Goal: Information Seeking & Learning: Learn about a topic

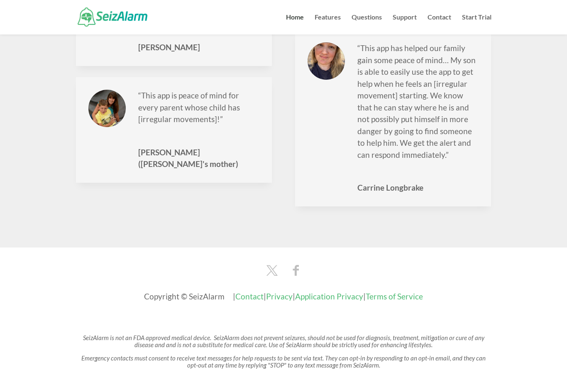
scroll to position [1221, 0]
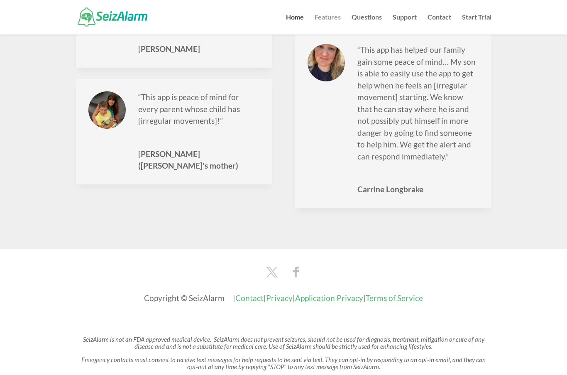
click at [322, 15] on link "Features" at bounding box center [327, 25] width 26 height 20
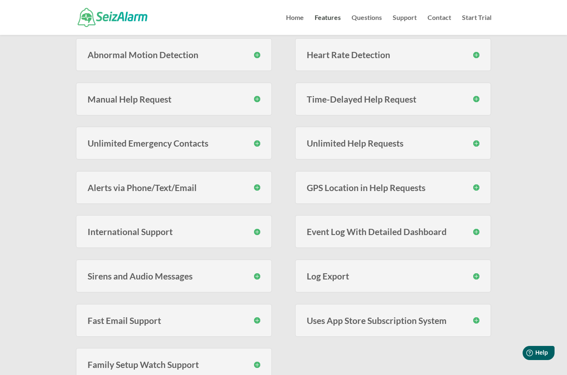
scroll to position [207, 0]
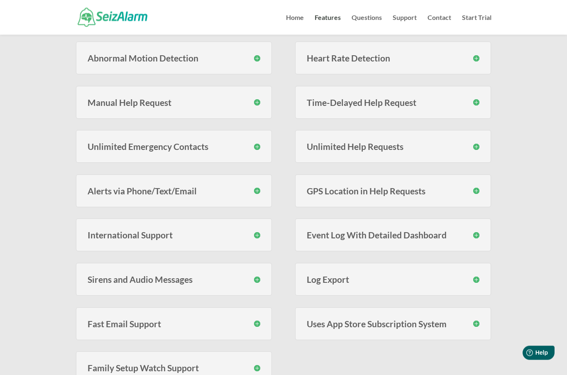
click at [261, 51] on div "Abnormal Motion Detection SeizAlarm monitors for erratic motion using proprieta…" at bounding box center [174, 58] width 196 height 33
click at [248, 56] on h3 "Abnormal Motion Detection" at bounding box center [174, 58] width 173 height 9
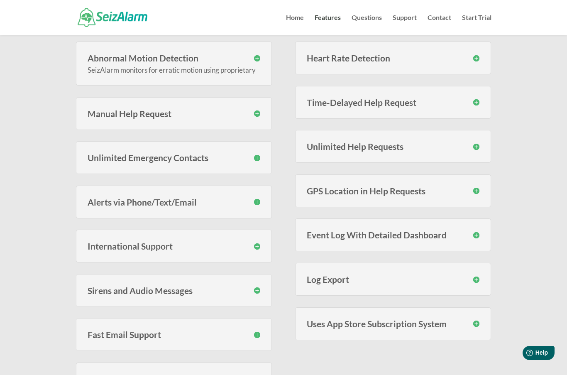
click at [254, 48] on div "Abnormal Motion Detection SeizAlarm monitors for erratic motion using proprieta…" at bounding box center [174, 63] width 196 height 44
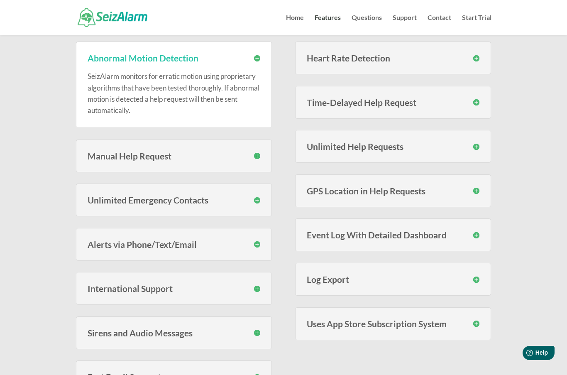
click at [249, 43] on div "Abnormal Motion Detection SeizAlarm monitors for erratic motion using proprieta…" at bounding box center [174, 84] width 196 height 86
click at [253, 43] on div "Abnormal Motion Detection SeizAlarm monitors for erratic motion using proprieta…" at bounding box center [174, 84] width 196 height 86
click at [265, 49] on div "Abnormal Motion Detection SeizAlarm monitors for erratic motion using proprieta…" at bounding box center [174, 84] width 196 height 86
click at [236, 153] on h3 "Manual Help Request" at bounding box center [174, 155] width 173 height 9
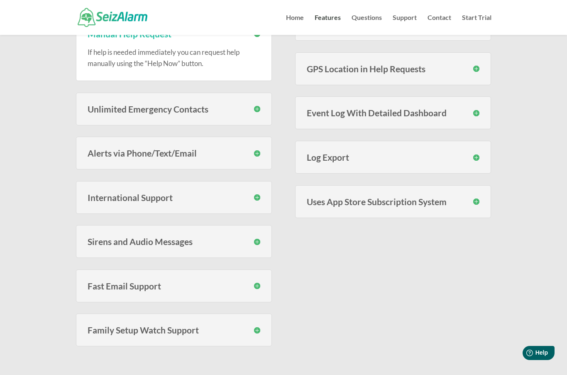
scroll to position [380, 0]
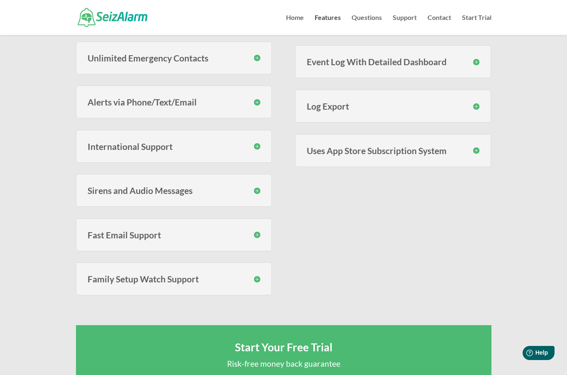
click at [90, 111] on div "Alerts via Phone/Text/Email You have the option to have your emergency contacts…" at bounding box center [174, 101] width 196 height 33
click at [98, 98] on h3 "Alerts via Phone/Text/Email" at bounding box center [174, 101] width 173 height 9
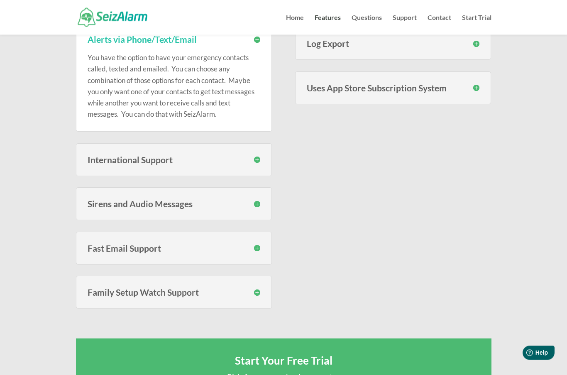
scroll to position [457, 0]
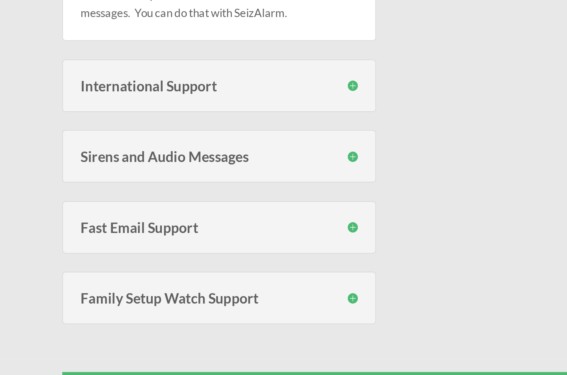
click at [76, 129] on div "International Support SeizAlarm can call and send text messages to phones in al…" at bounding box center [174, 145] width 196 height 33
click at [88, 141] on h3 "International Support" at bounding box center [174, 145] width 173 height 9
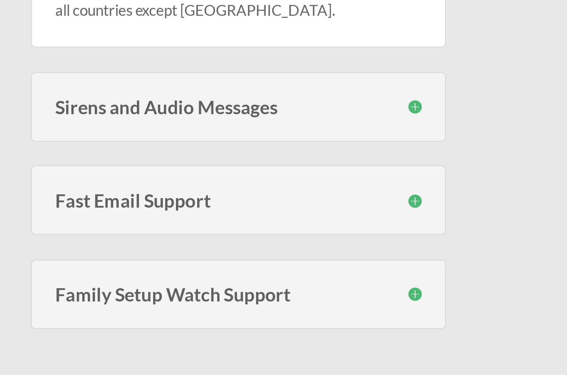
click at [88, 216] on h3 "Sirens and Audio Messages" at bounding box center [174, 220] width 173 height 9
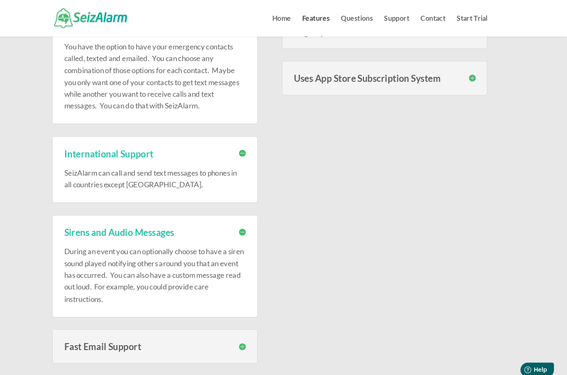
scroll to position [431, 0]
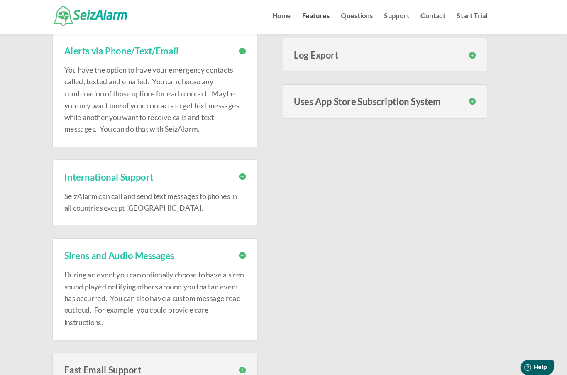
click at [127, 242] on h3 "Sirens and Audio Messages" at bounding box center [174, 245] width 173 height 9
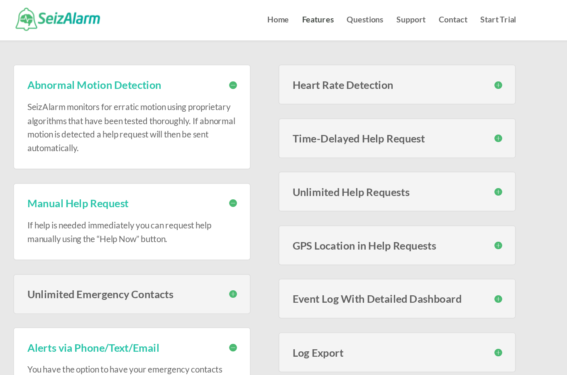
scroll to position [190, 0]
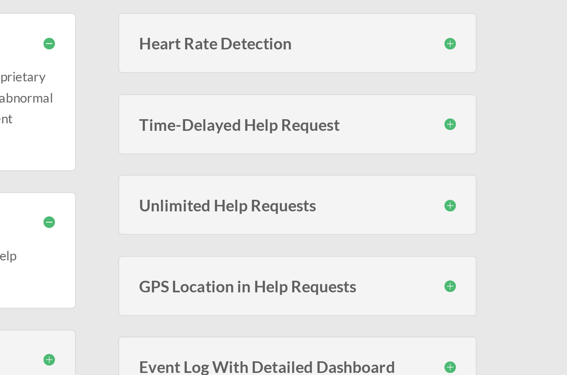
click at [307, 115] on h3 "Time-Delayed Help Request" at bounding box center [393, 119] width 173 height 9
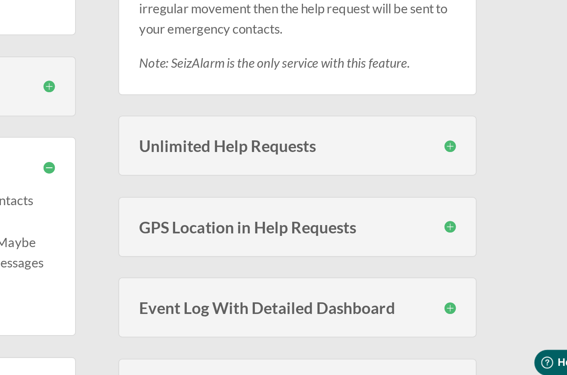
scroll to position [239, 0]
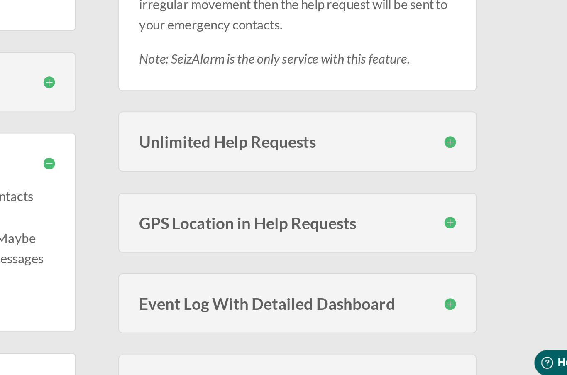
click at [295, 215] on div "Unlimited Help Requests You are not limited to a fixed amount of help requests …" at bounding box center [393, 231] width 196 height 33
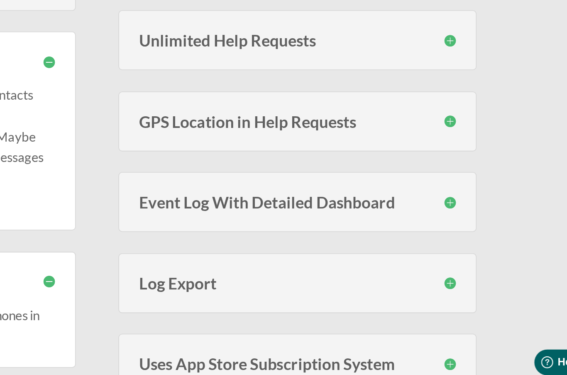
scroll to position [298, 0]
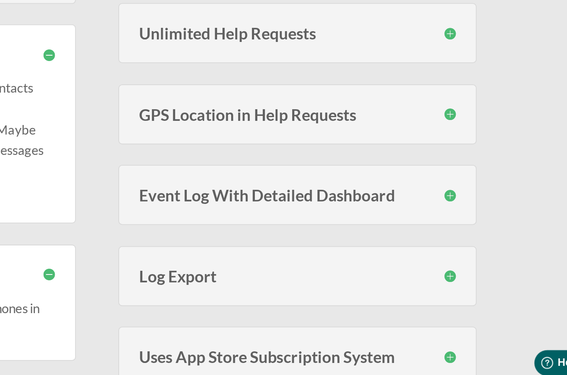
click at [307, 168] on h3 "Unlimited Help Requests" at bounding box center [393, 172] width 173 height 9
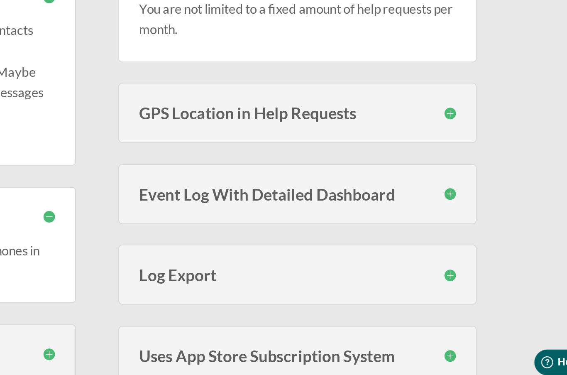
click at [307, 212] on h3 "GPS Location in Help Requests" at bounding box center [393, 216] width 173 height 9
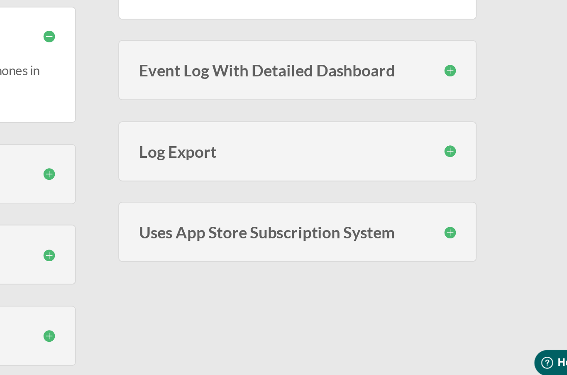
click at [307, 188] on h3 "Event Log With Detailed Dashboard" at bounding box center [393, 192] width 173 height 9
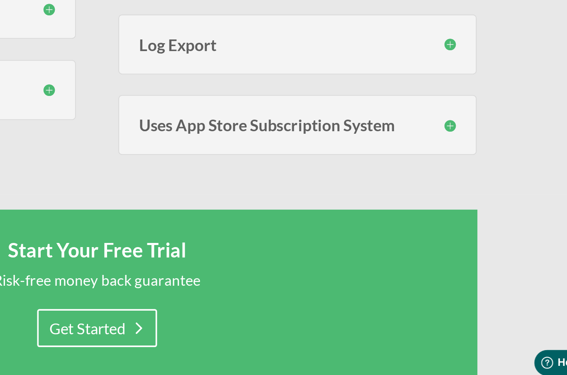
click at [307, 218] on h3 "Uses App Store Subscription System" at bounding box center [393, 222] width 173 height 9
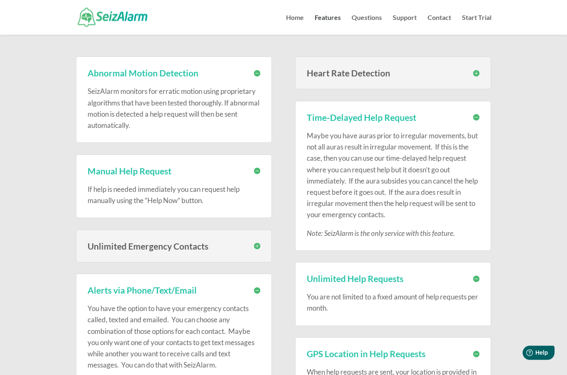
scroll to position [0, 0]
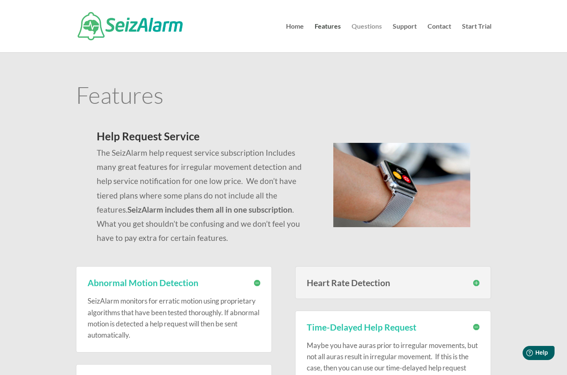
click at [362, 31] on link "Questions" at bounding box center [366, 37] width 30 height 29
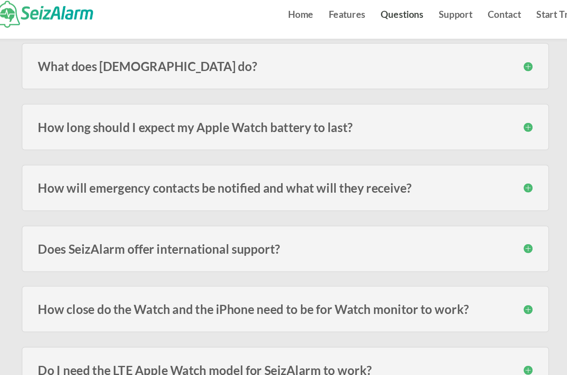
scroll to position [123, 0]
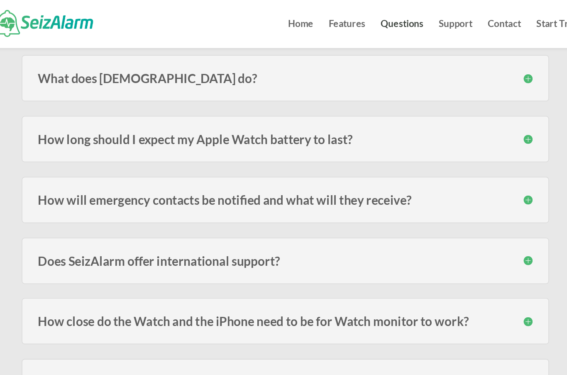
click at [108, 103] on h3 "How long should I expect my Apple Watch battery to last?" at bounding box center [283, 99] width 351 height 9
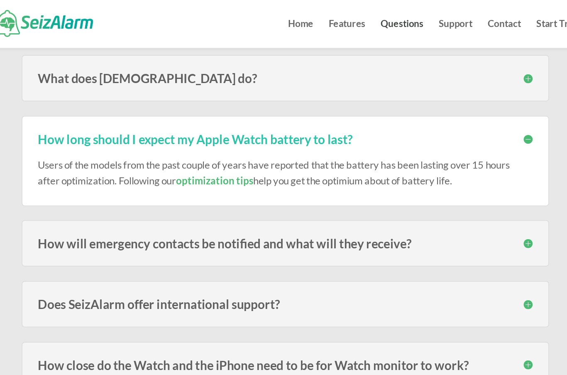
click at [108, 101] on h3 "How long should I expect my Apple Watch battery to last?" at bounding box center [283, 99] width 351 height 9
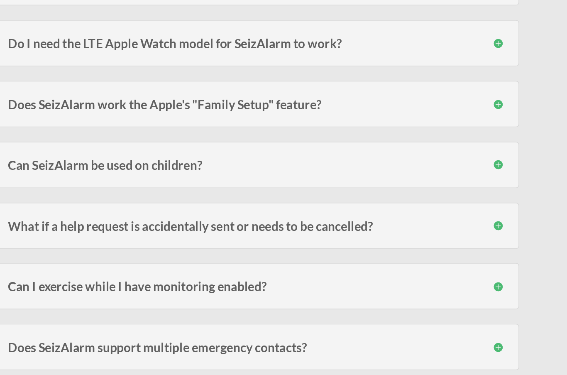
scroll to position [275, 0]
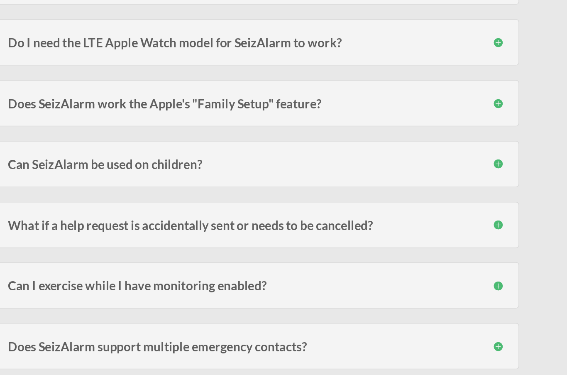
click at [108, 115] on h3 "Do I need the LTE Apple Watch model for SeizAlarm to work?" at bounding box center [283, 119] width 351 height 9
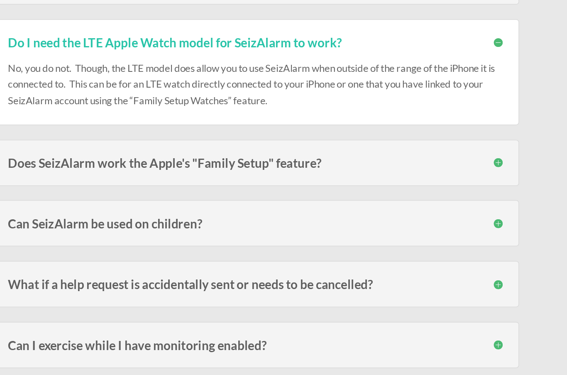
click at [108, 115] on h3 "Do I need the LTE Apple Watch model for SeizAlarm to work?" at bounding box center [283, 119] width 351 height 9
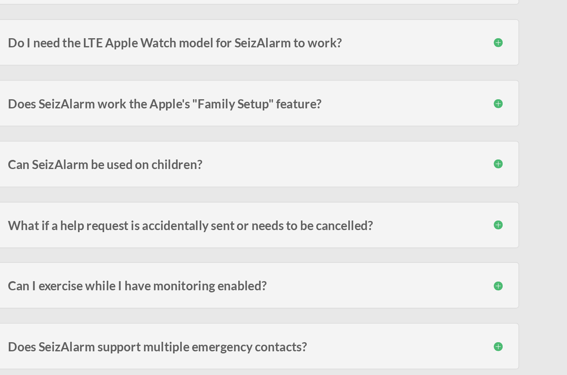
click at [108, 115] on h3 "Do I need the LTE Apple Watch model for SeizAlarm to work?" at bounding box center [283, 119] width 351 height 9
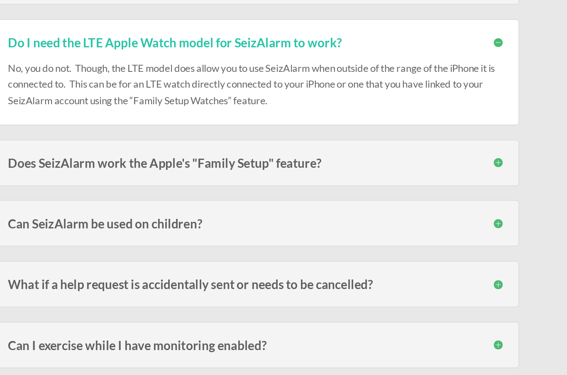
click at [108, 115] on h3 "Do I need the LTE Apple Watch model for SeizAlarm to work?" at bounding box center [283, 119] width 351 height 9
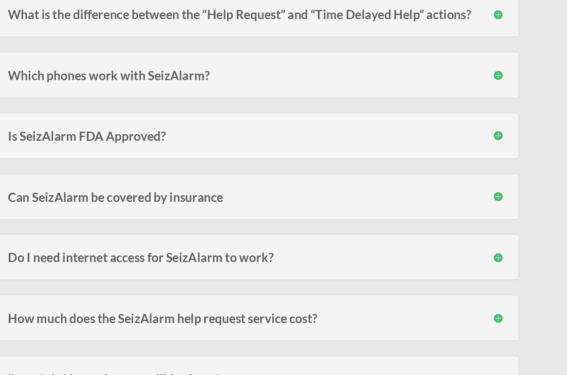
scroll to position [812, 0]
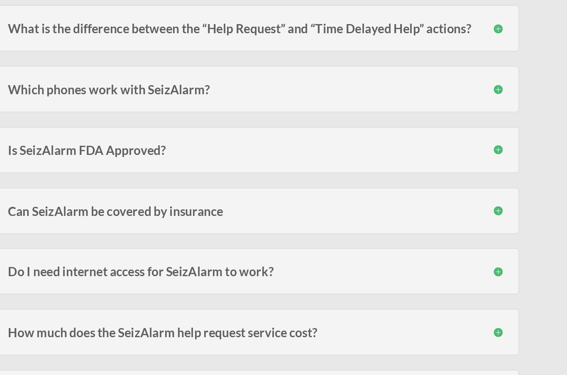
click at [104, 83] on div "What is the difference between the “Help Request” and “Time Delayed Help” actio…" at bounding box center [284, 99] width 374 height 33
click at [357, 83] on div "What is the difference between the “Help Request” and “Time Delayed Help” actio…" at bounding box center [284, 99] width 374 height 33
click at [352, 95] on h3 "What is the difference between the “Help Request” and “Time Delayed Help” actio…" at bounding box center [283, 99] width 351 height 9
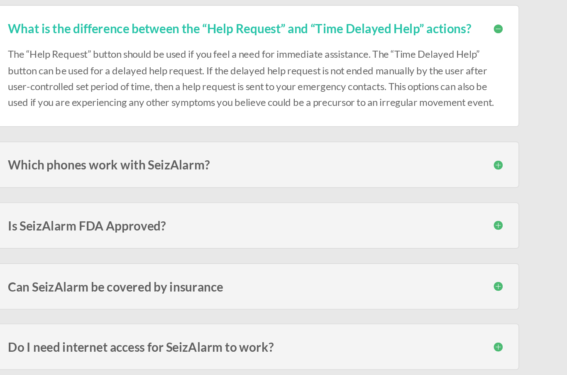
click at [353, 95] on h3 "What is the difference between the “Help Request” and “Time Delayed Help” actio…" at bounding box center [283, 99] width 351 height 9
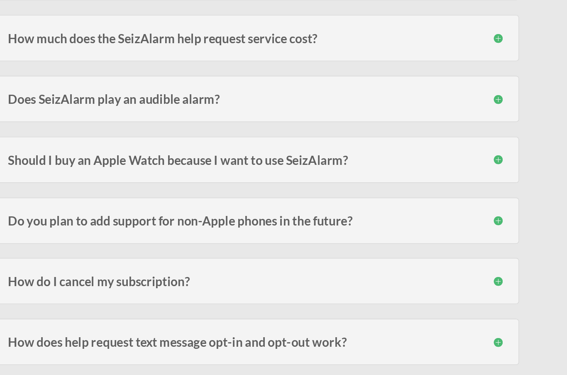
scroll to position [1015, 0]
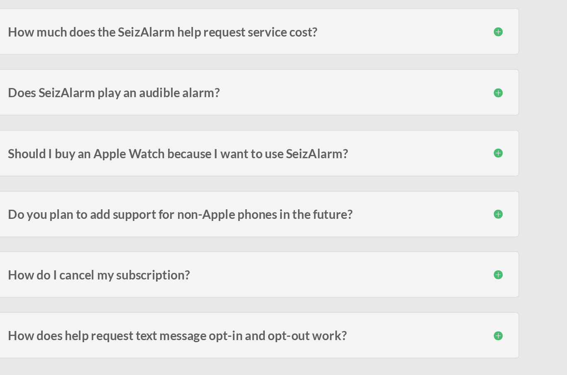
click at [355, 107] on h3 "How much does the SeizAlarm help request service cost?" at bounding box center [283, 111] width 351 height 9
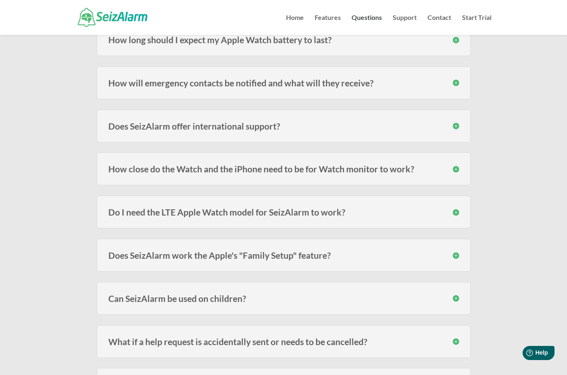
scroll to position [0, 0]
